Goal: Navigation & Orientation: Find specific page/section

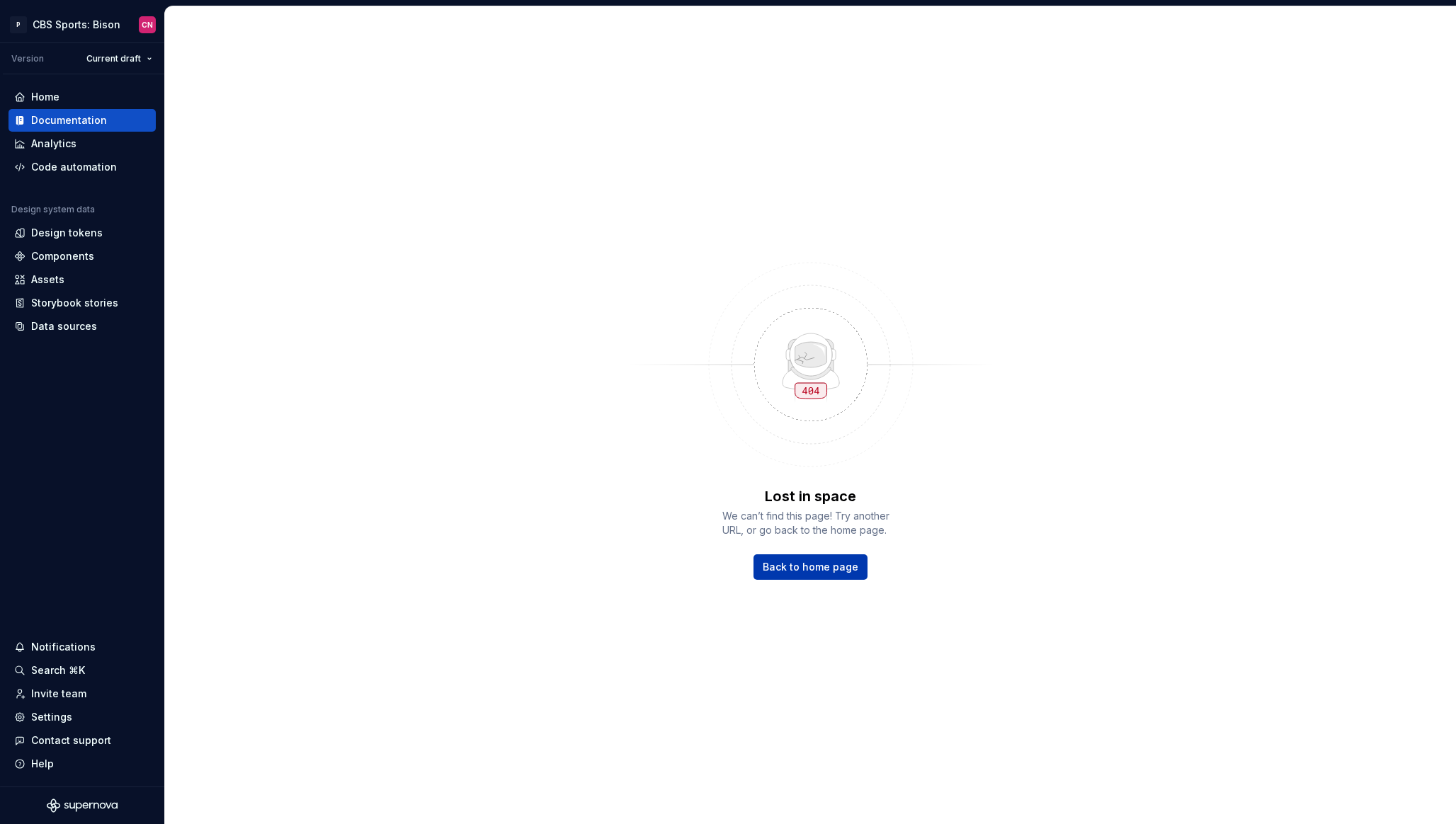
click at [773, 572] on span "Back to home page" at bounding box center [810, 567] width 96 height 14
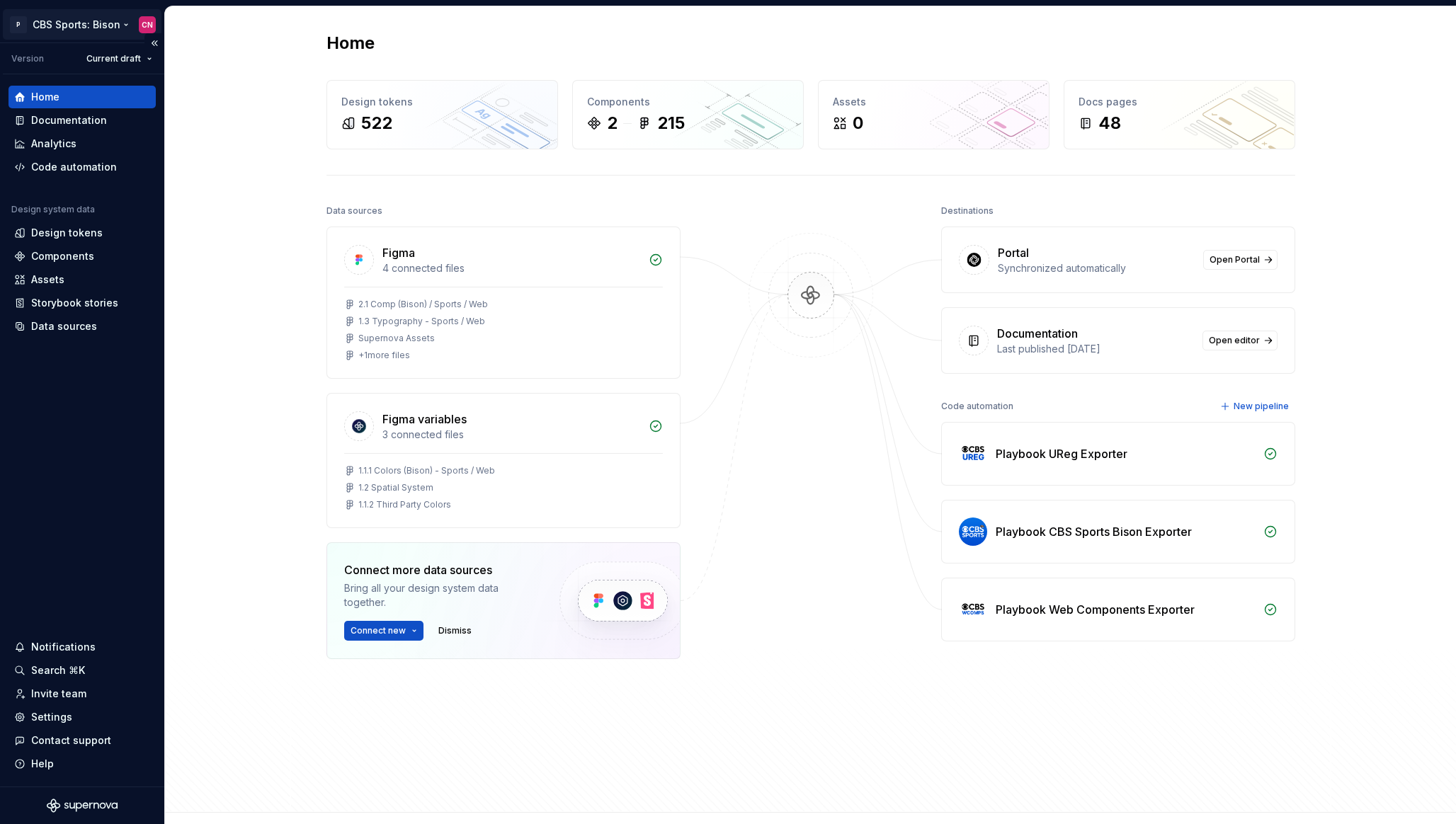
click at [75, 29] on html "P CBS Sports: Bison CN Version Current draft Home Documentation Analytics Code …" at bounding box center [728, 412] width 1456 height 824
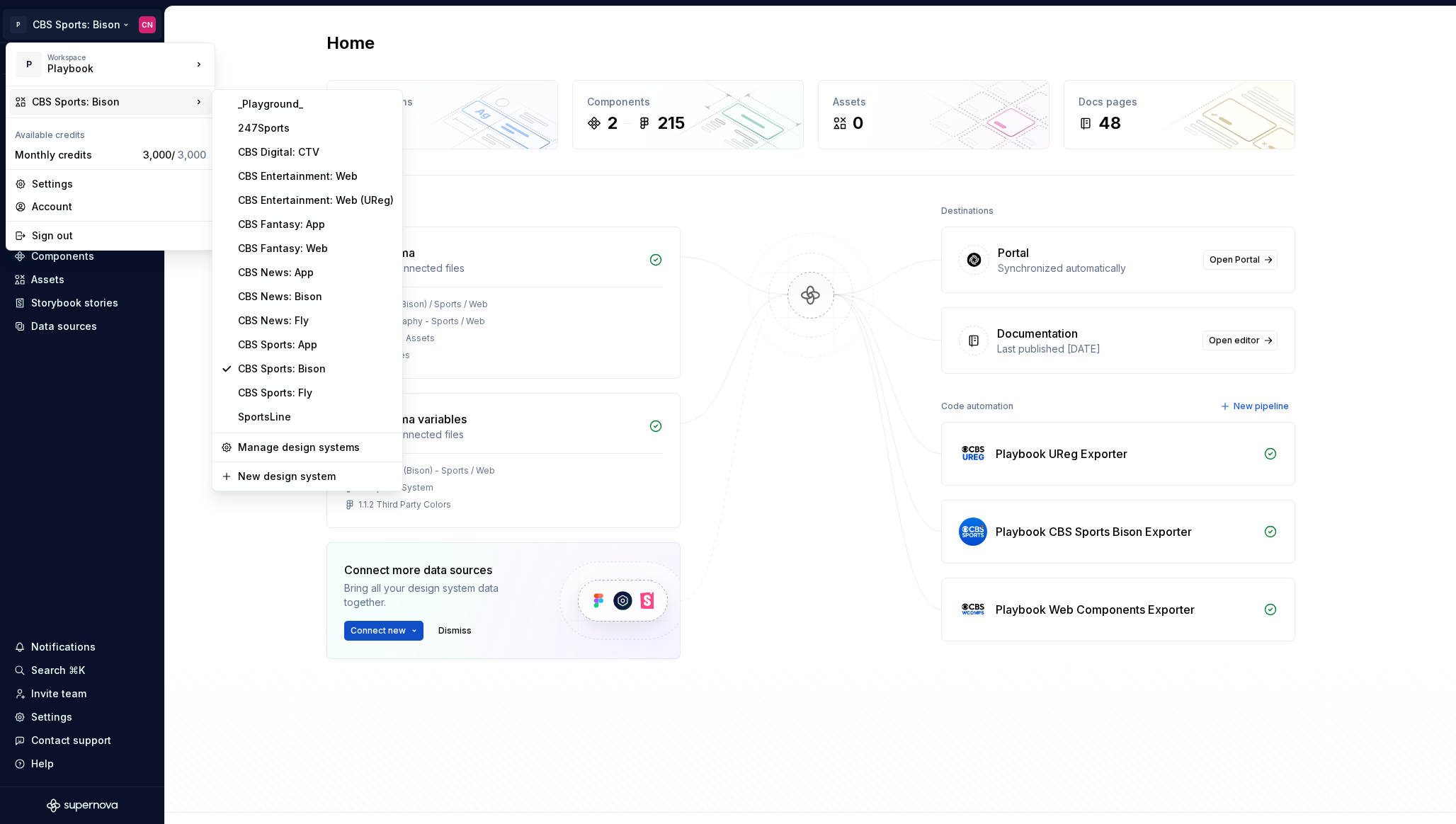
click at [243, 525] on html "P CBS Sports: Bison CN Version Current draft Home Documentation Analytics Code …" at bounding box center [728, 412] width 1456 height 824
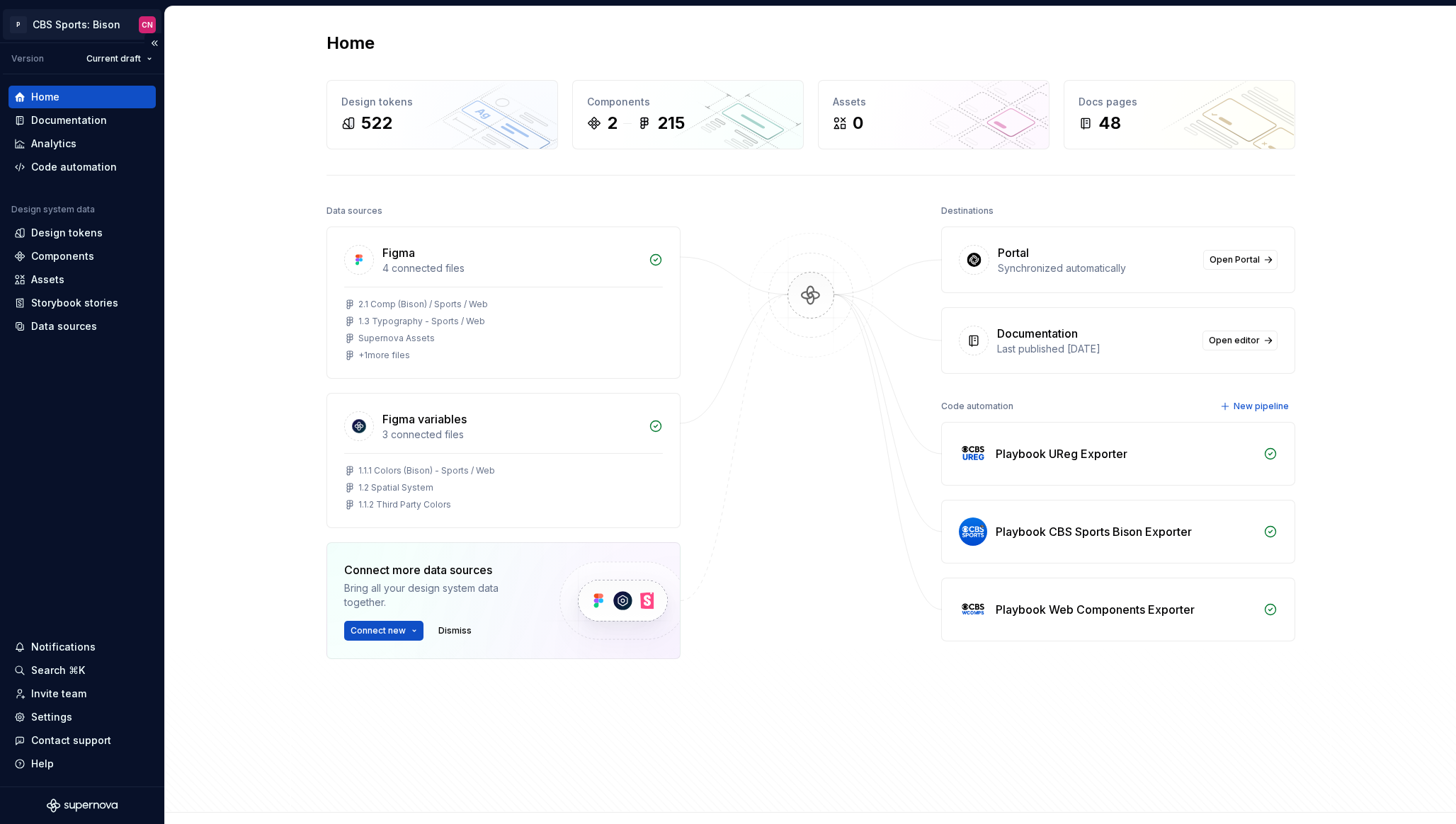
click at [92, 33] on html "P CBS Sports: Bison CN Version Current draft Home Documentation Analytics Code …" at bounding box center [728, 412] width 1456 height 824
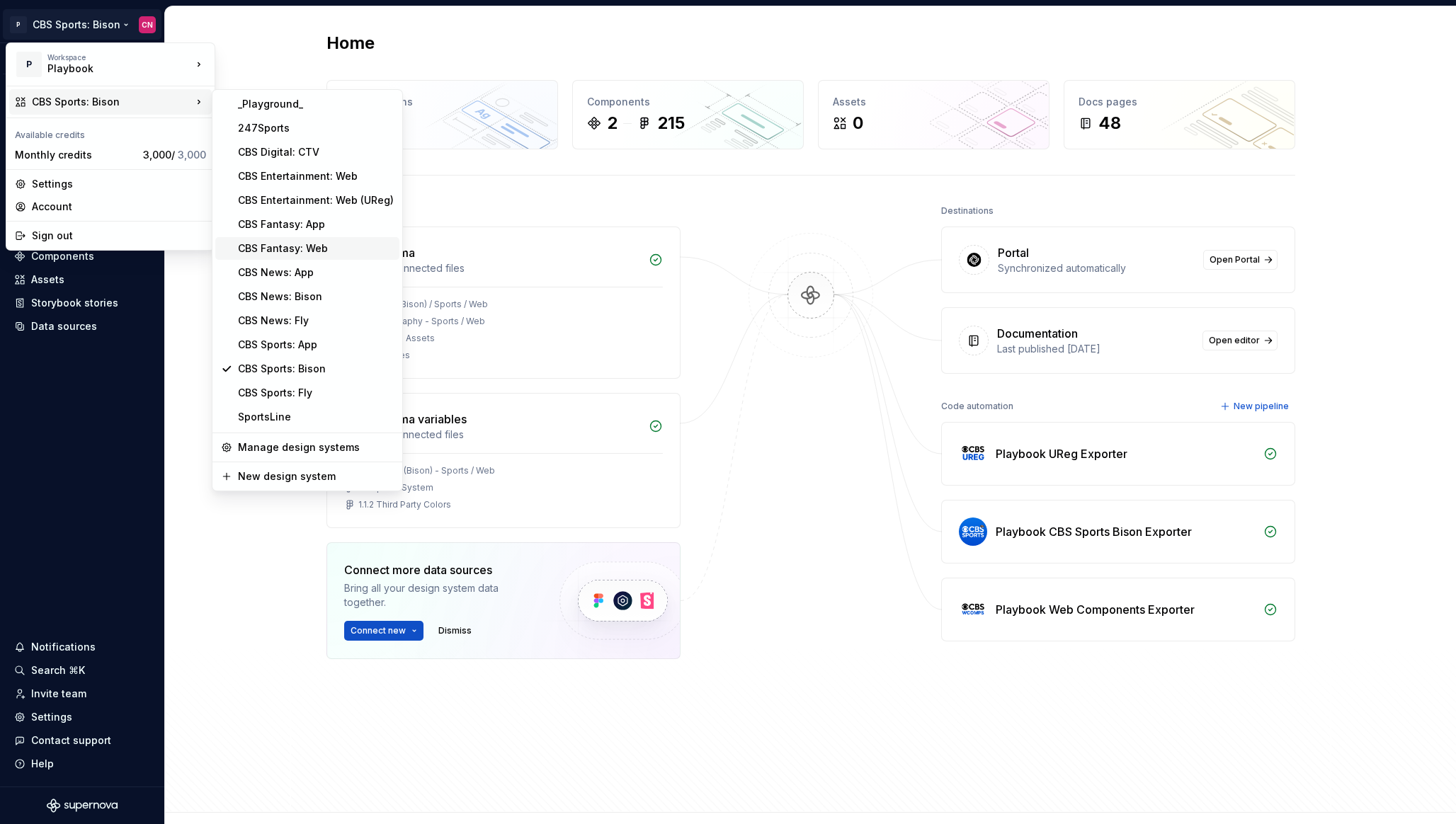
click at [296, 245] on div "CBS Fantasy: Web" at bounding box center [316, 248] width 156 height 14
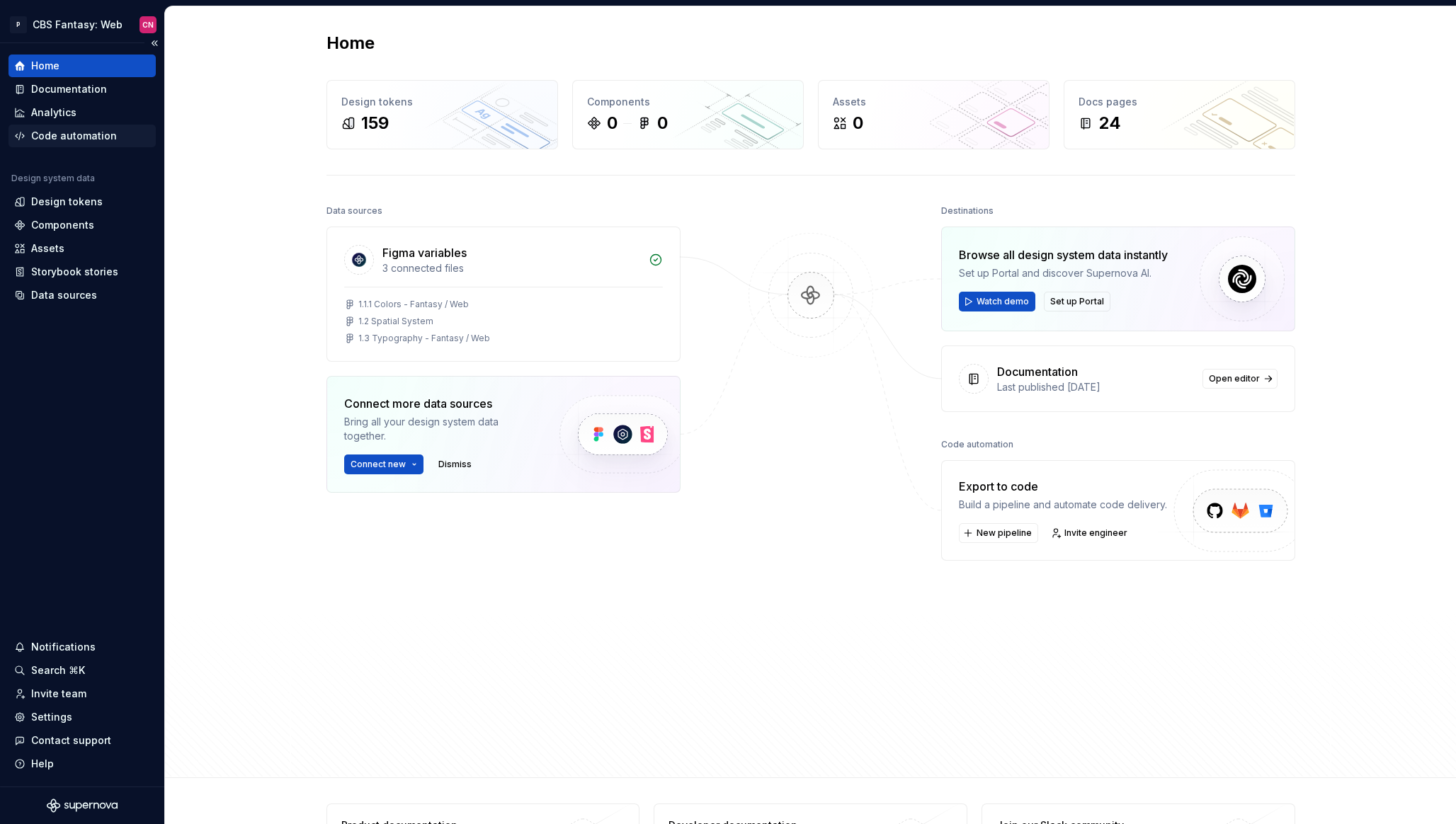
click at [76, 140] on div "Code automation" at bounding box center [74, 136] width 85 height 14
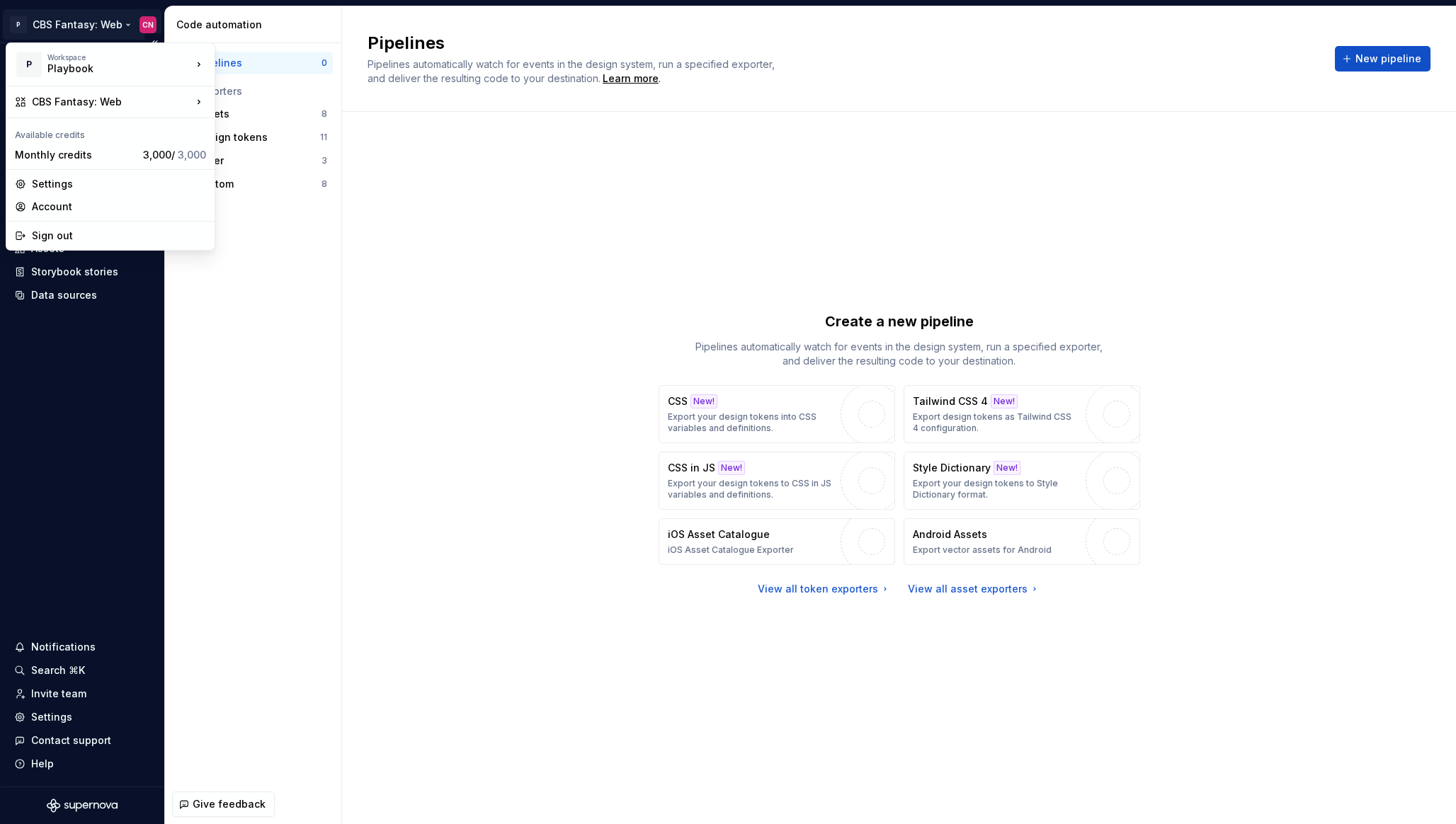
click at [101, 25] on html "P CBS Fantasy: Web CN Home Documentation Analytics Code automation Design syste…" at bounding box center [728, 412] width 1456 height 824
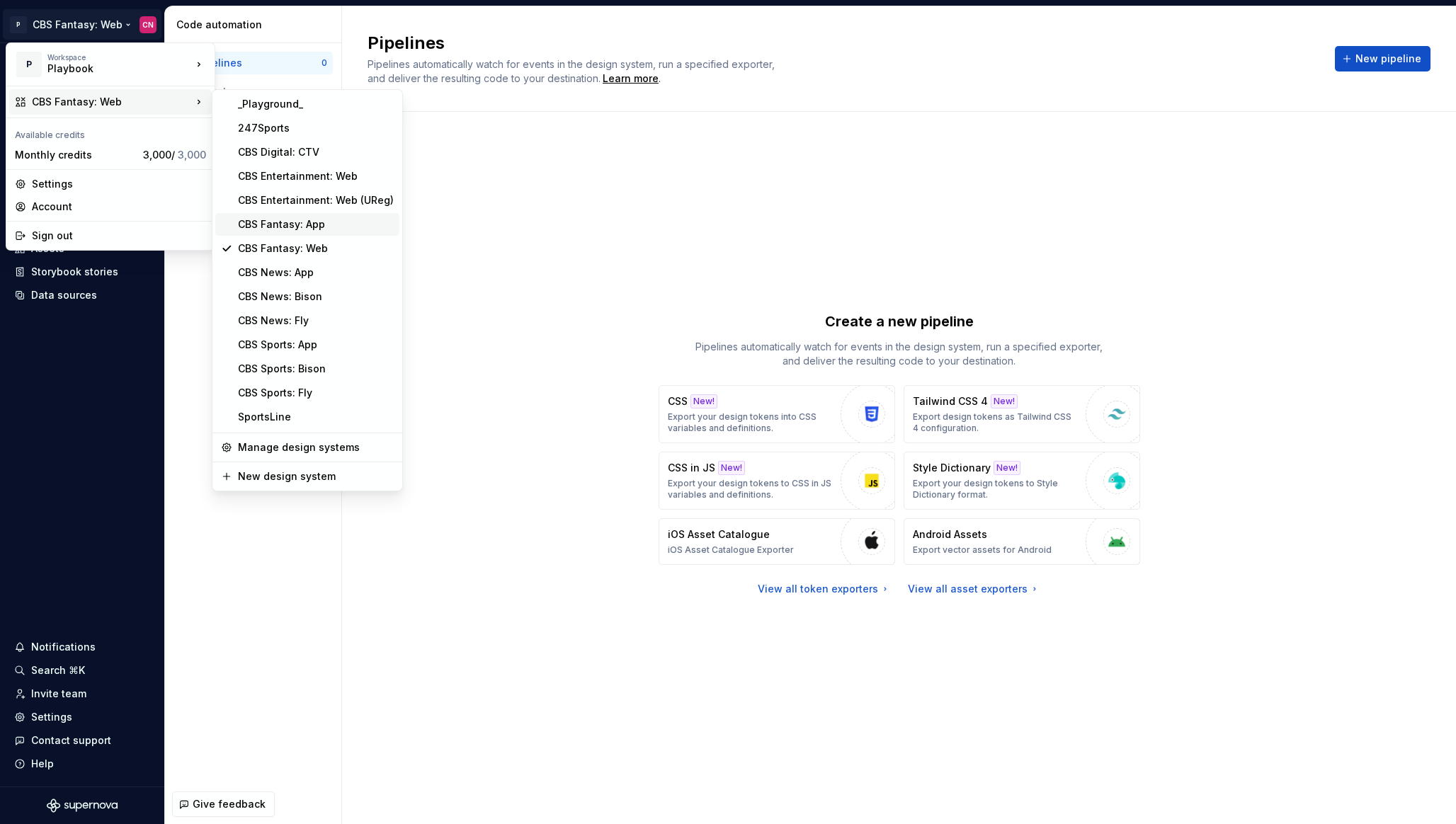
click at [290, 224] on div "CBS Fantasy: App" at bounding box center [316, 224] width 156 height 14
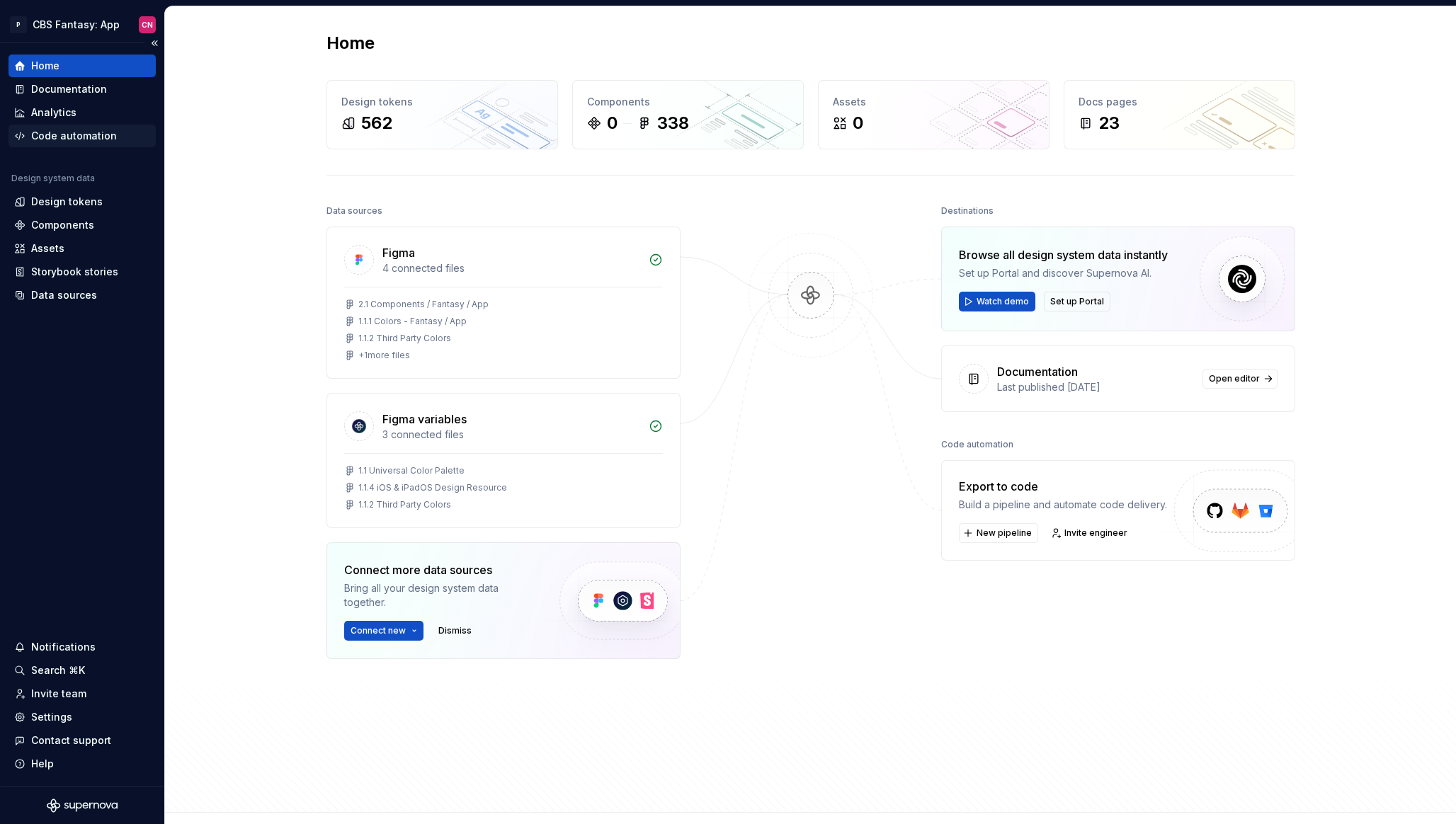
click at [109, 140] on div "Code automation" at bounding box center [74, 136] width 85 height 14
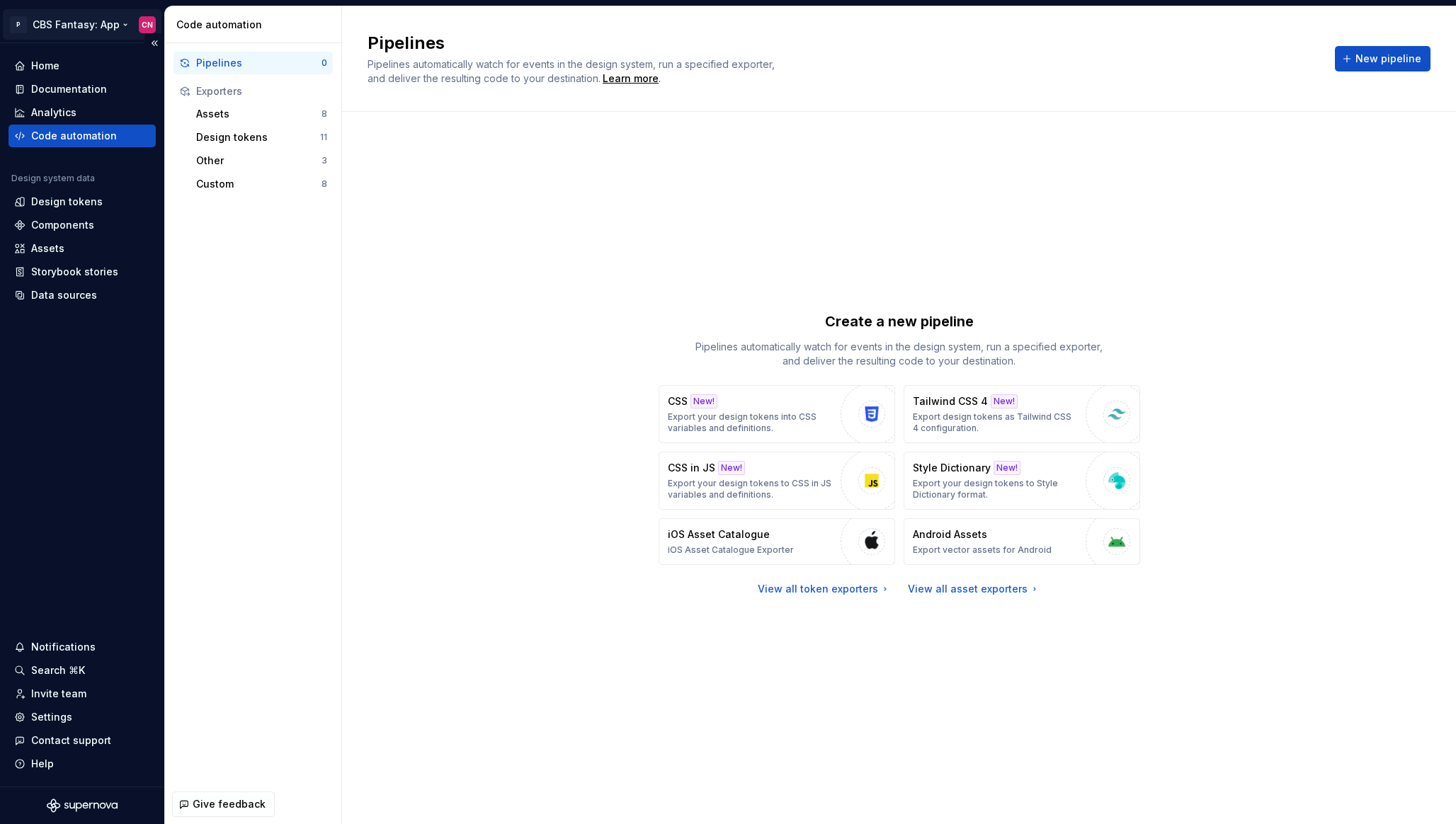
click at [91, 21] on html "P CBS Fantasy: App CN Home Documentation Analytics Code automation Design syste…" at bounding box center [728, 412] width 1456 height 824
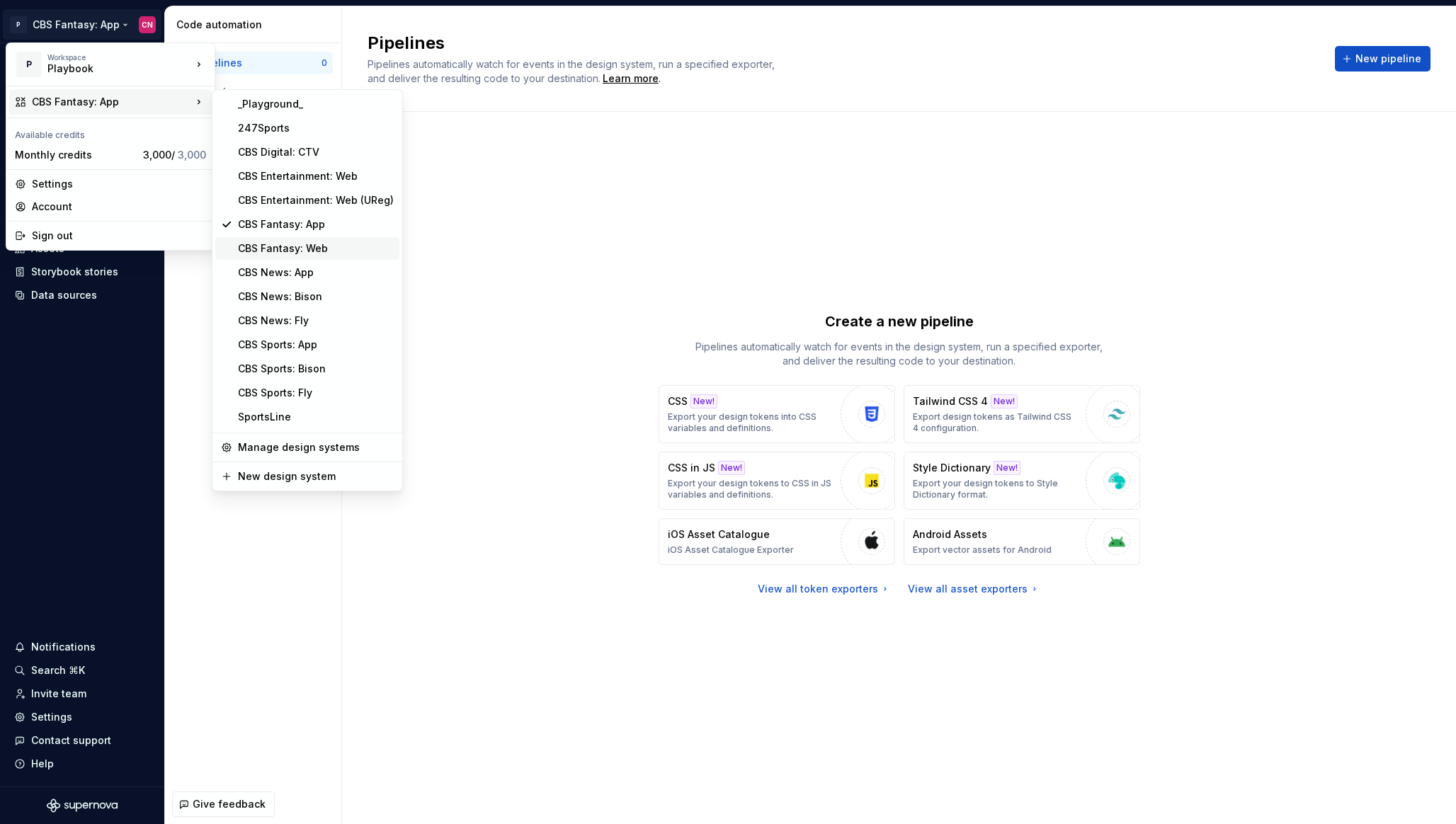
click at [314, 242] on div "CBS Fantasy: Web" at bounding box center [316, 248] width 156 height 14
